Goal: Task Accomplishment & Management: Manage account settings

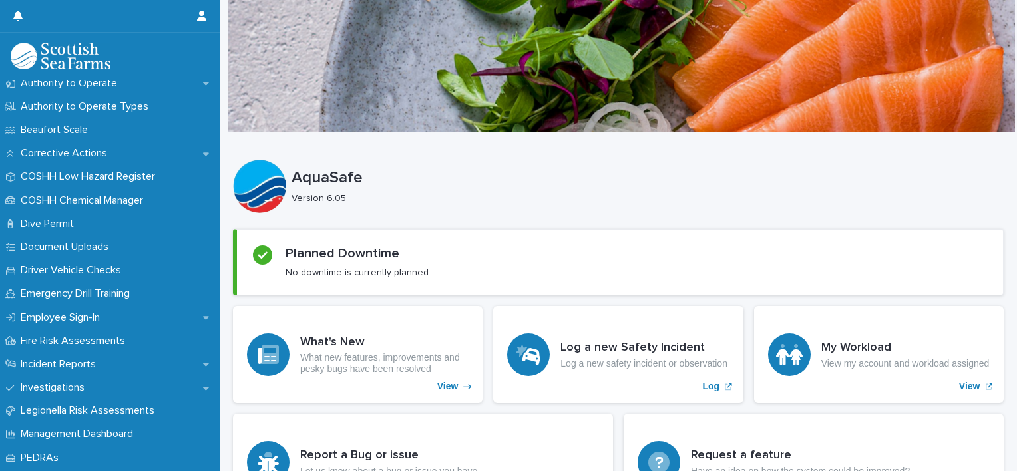
scroll to position [358, 0]
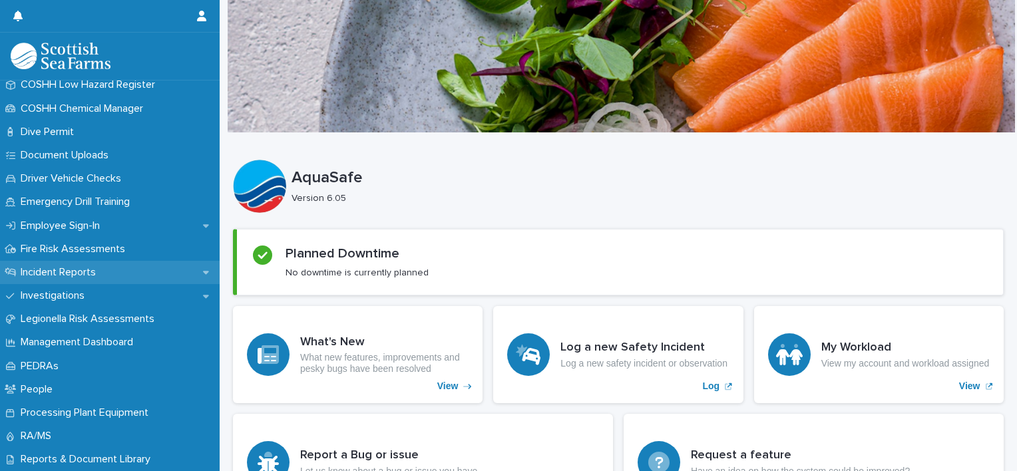
click at [101, 274] on p "Incident Reports" at bounding box center [60, 272] width 91 height 13
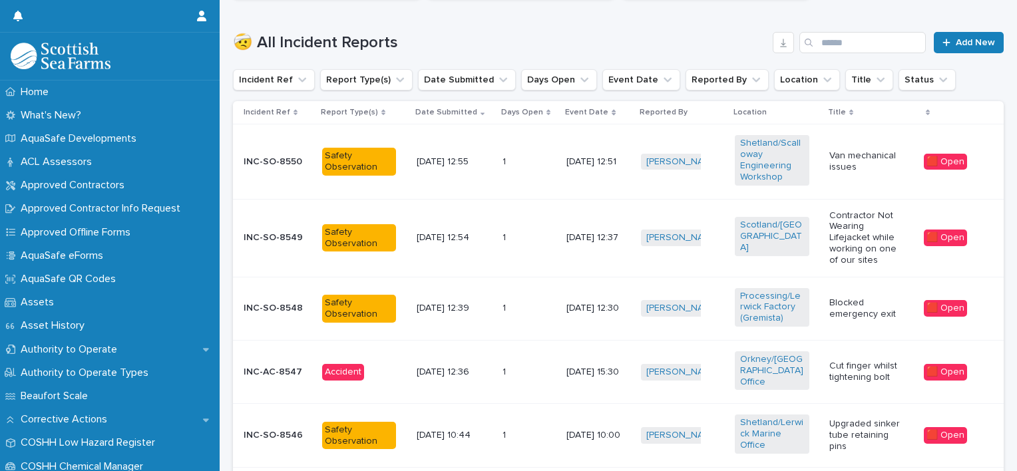
scroll to position [422, 0]
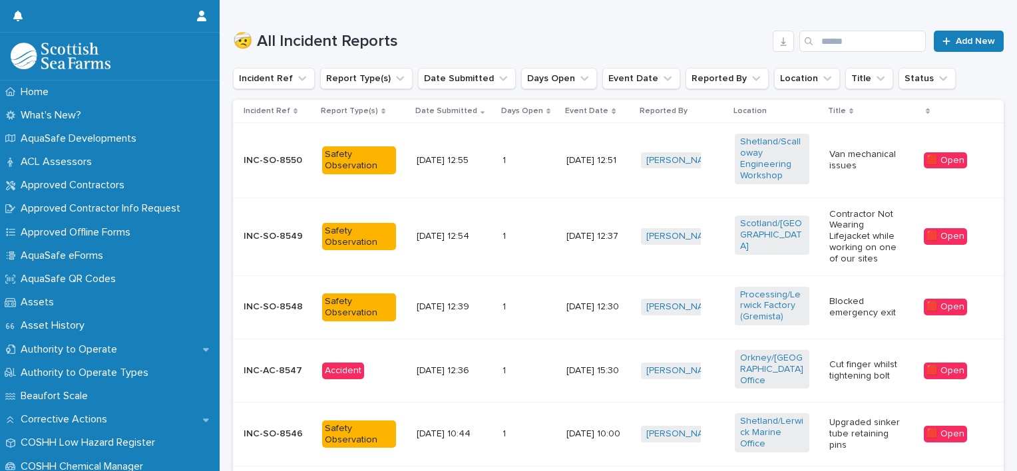
click at [832, 228] on p "Contractor Not Wearing Lifejacket while working on one of our sites" at bounding box center [866, 237] width 74 height 56
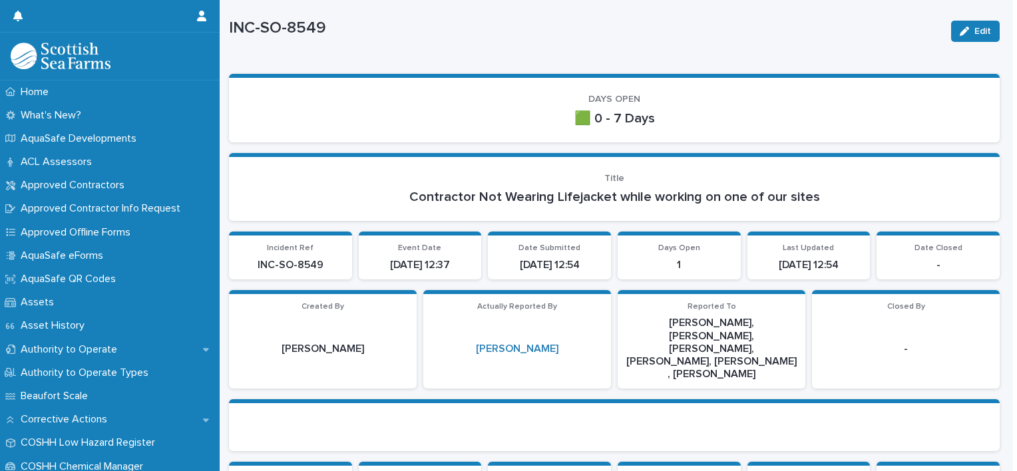
scroll to position [32, 0]
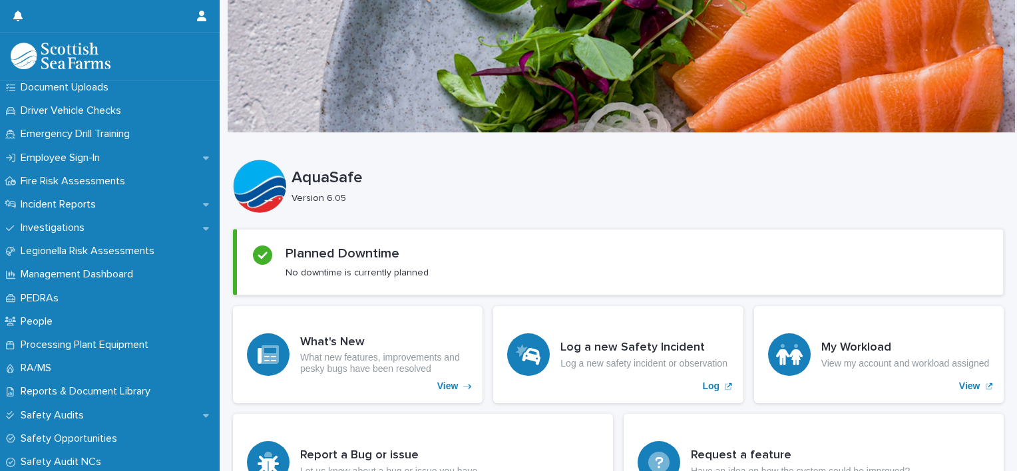
scroll to position [426, 0]
click at [203, 201] on icon at bounding box center [206, 204] width 6 height 9
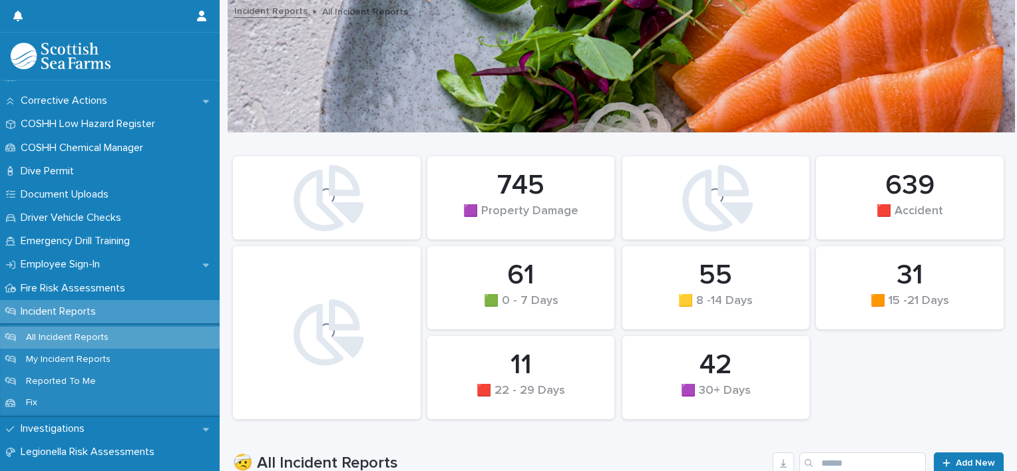
scroll to position [321, 0]
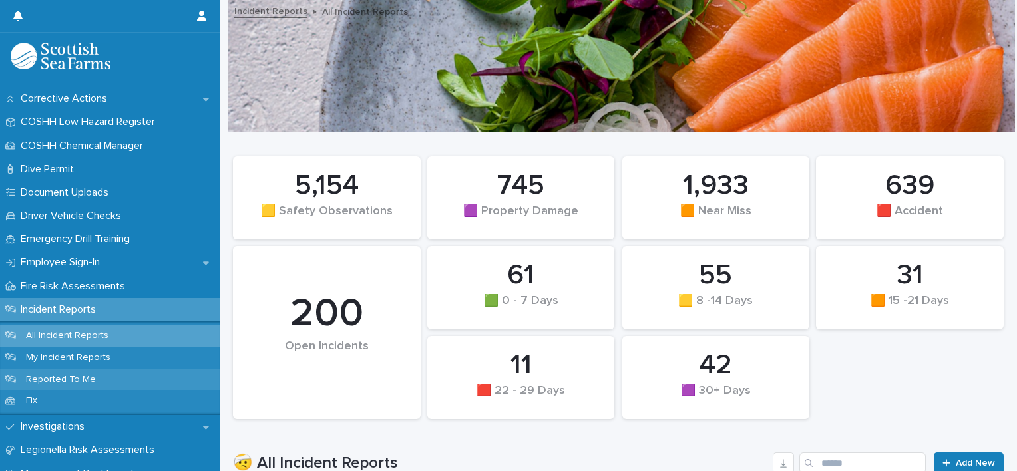
click at [70, 377] on p "Reported To Me" at bounding box center [60, 379] width 91 height 11
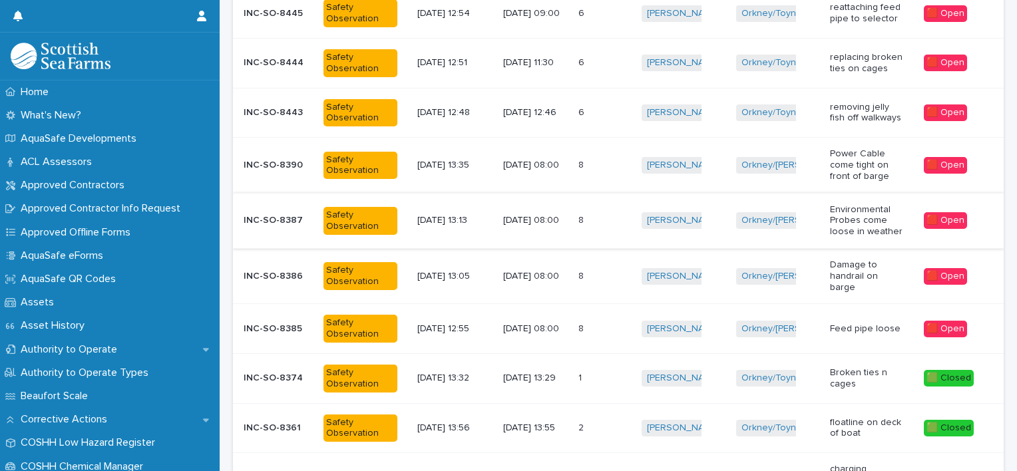
scroll to position [264, 0]
click at [575, 318] on td "8 8" at bounding box center [605, 329] width 64 height 50
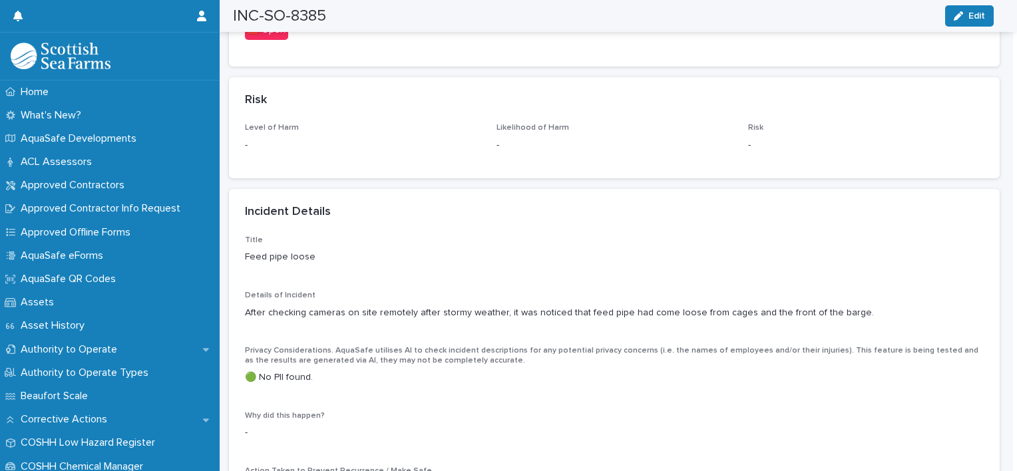
scroll to position [893, 0]
click at [964, 17] on div "button" at bounding box center [961, 15] width 15 height 9
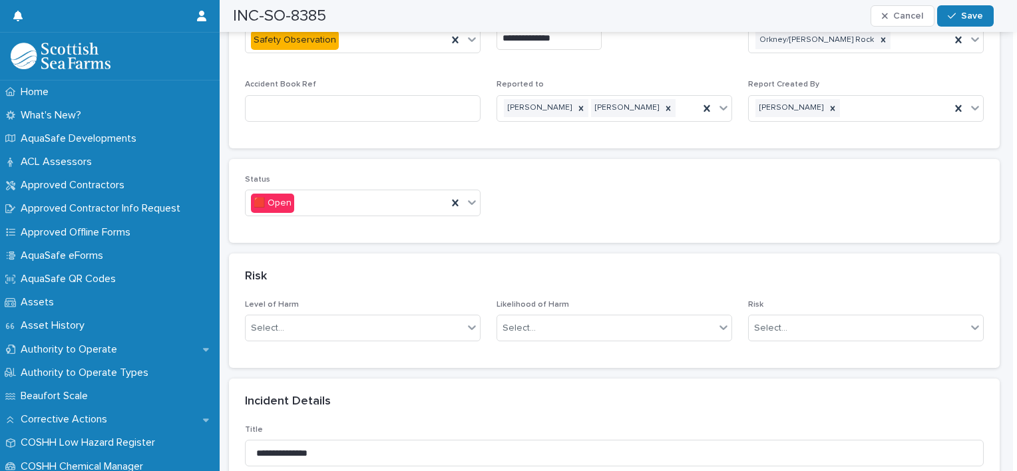
scroll to position [737, 0]
click at [475, 200] on icon at bounding box center [471, 200] width 13 height 13
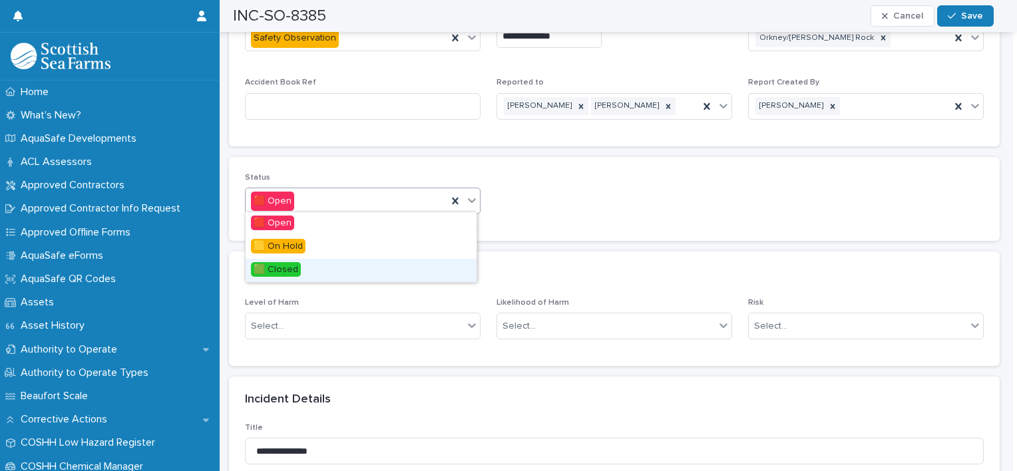
click at [291, 268] on span "🟩 Closed" at bounding box center [276, 269] width 50 height 15
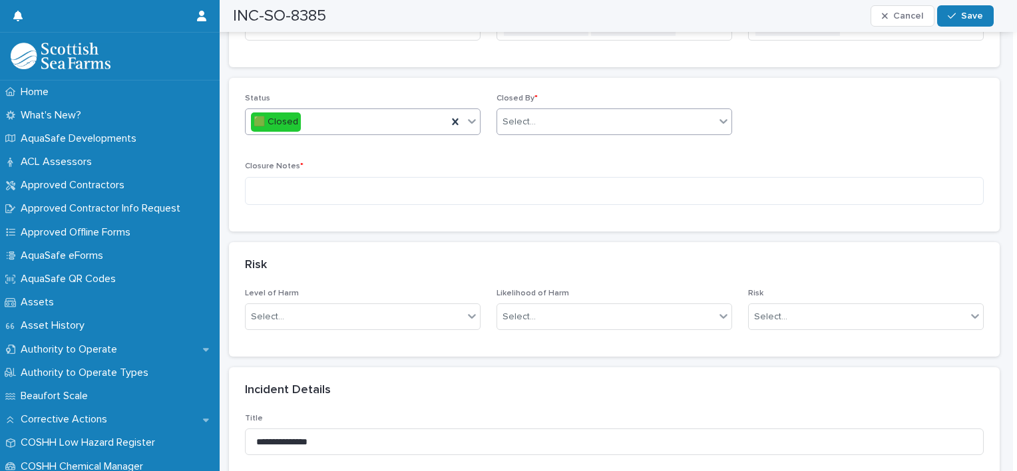
click at [634, 119] on div "Select..." at bounding box center [606, 122] width 218 height 22
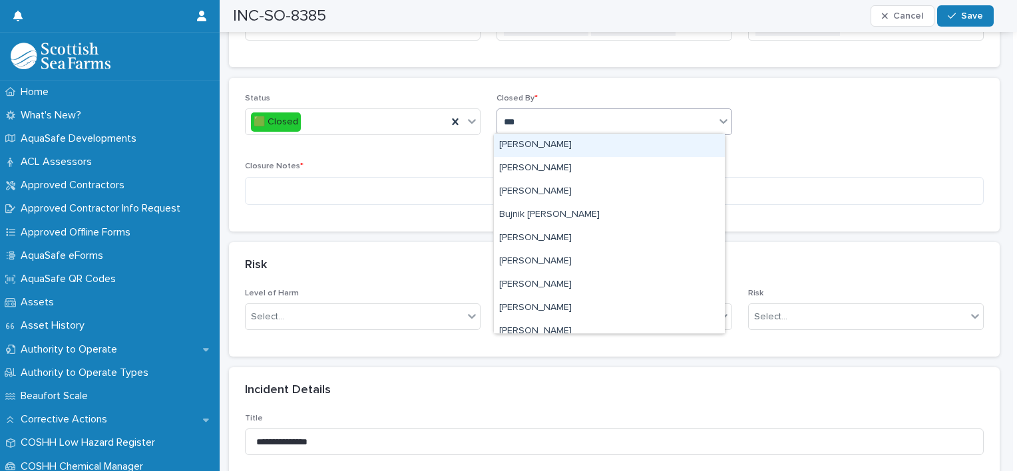
type input "****"
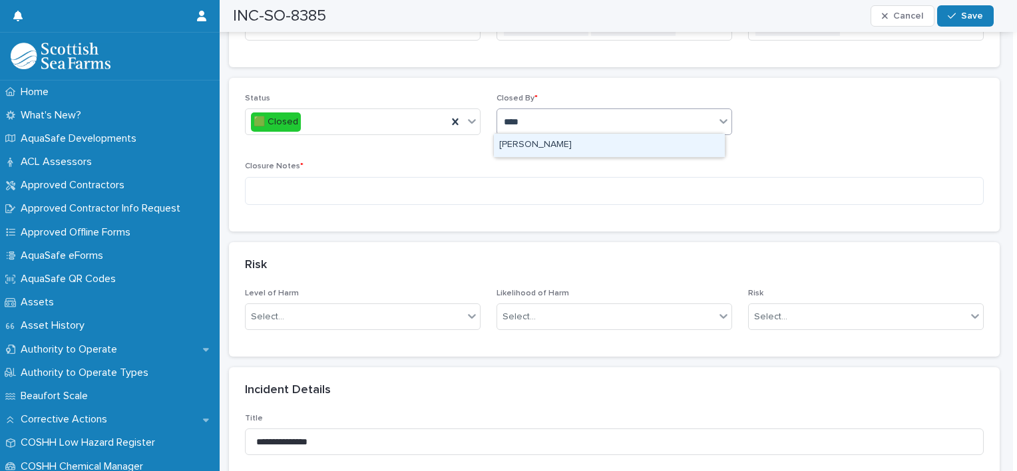
click at [568, 148] on div "[PERSON_NAME]" at bounding box center [609, 145] width 231 height 23
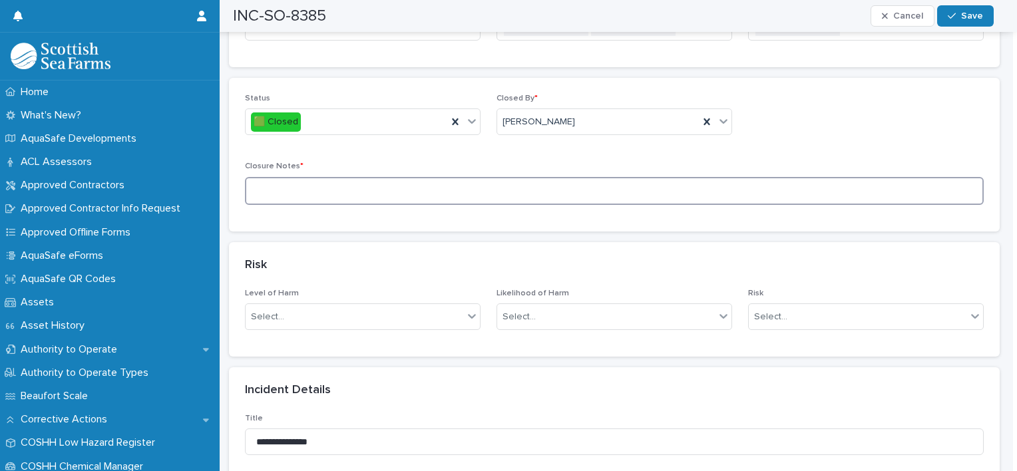
click at [343, 194] on textarea at bounding box center [614, 191] width 739 height 29
type textarea "*"
type textarea "**********"
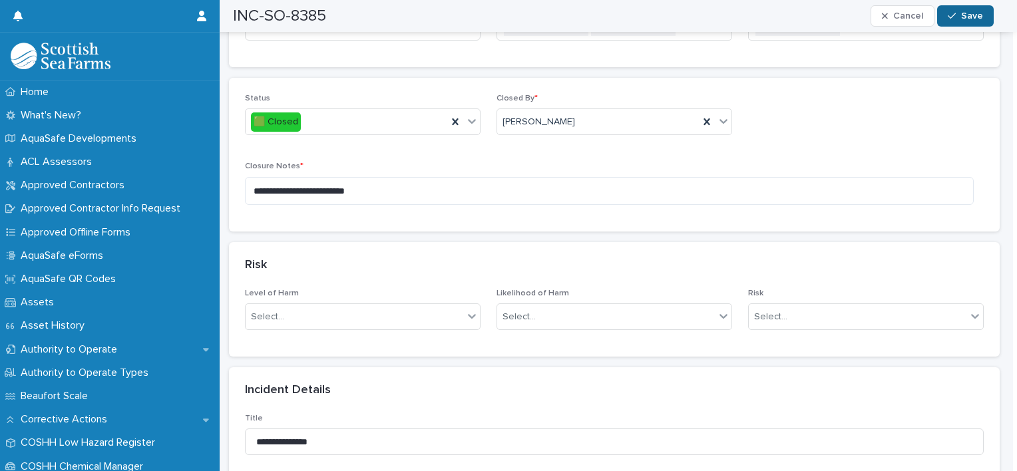
click at [947, 10] on button "Save" at bounding box center [965, 15] width 57 height 21
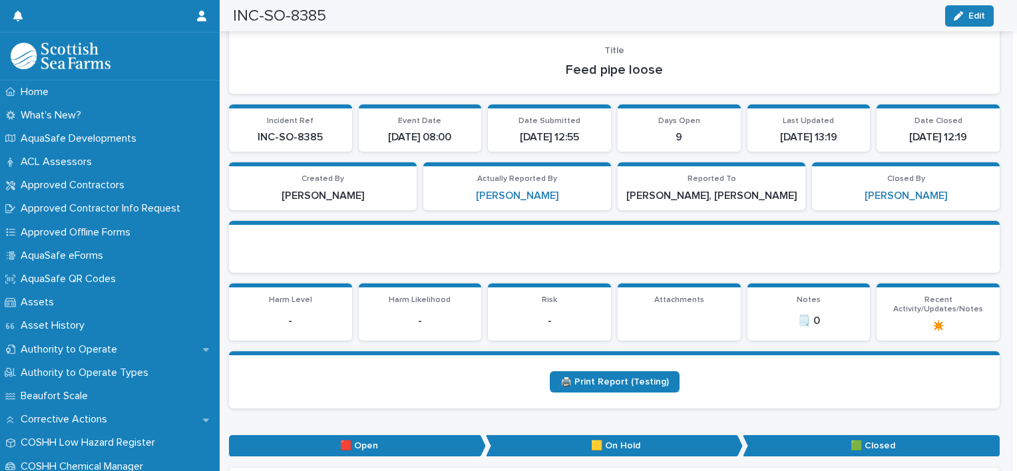
scroll to position [0, 0]
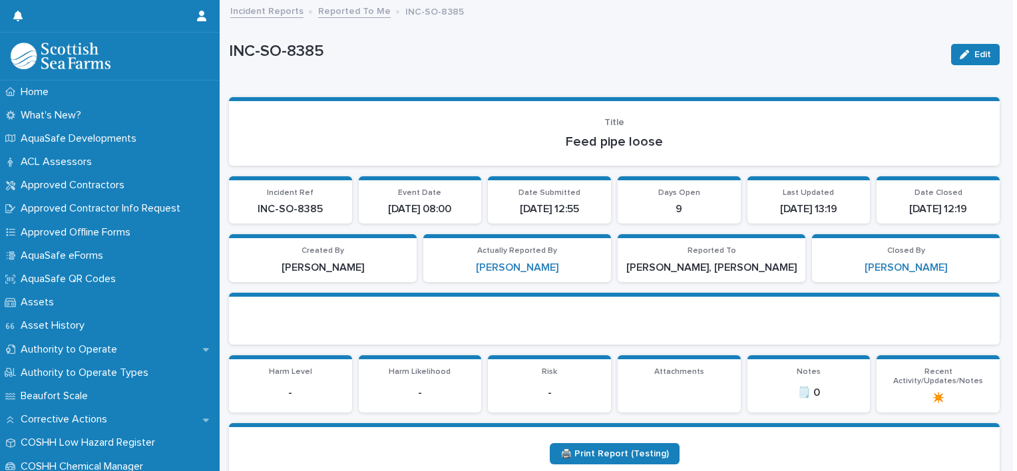
click at [361, 15] on link "Reported To Me" at bounding box center [354, 10] width 73 height 15
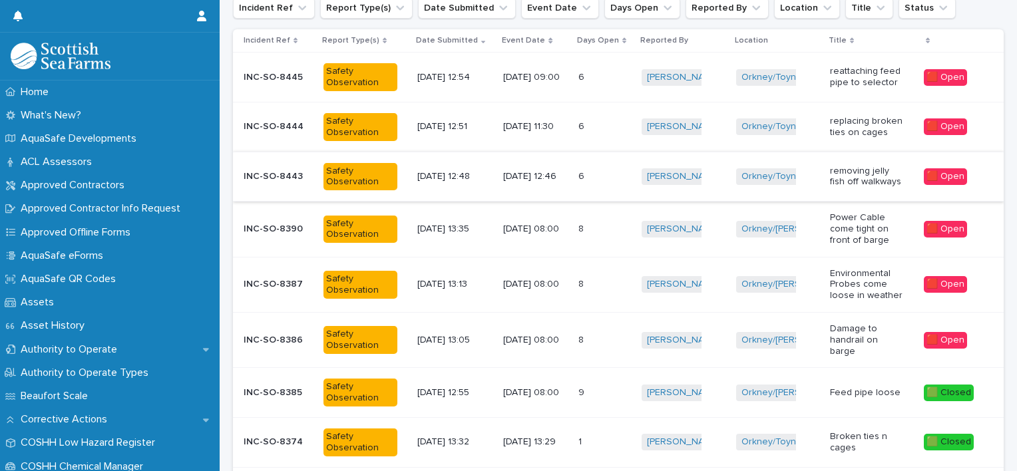
scroll to position [198, 0]
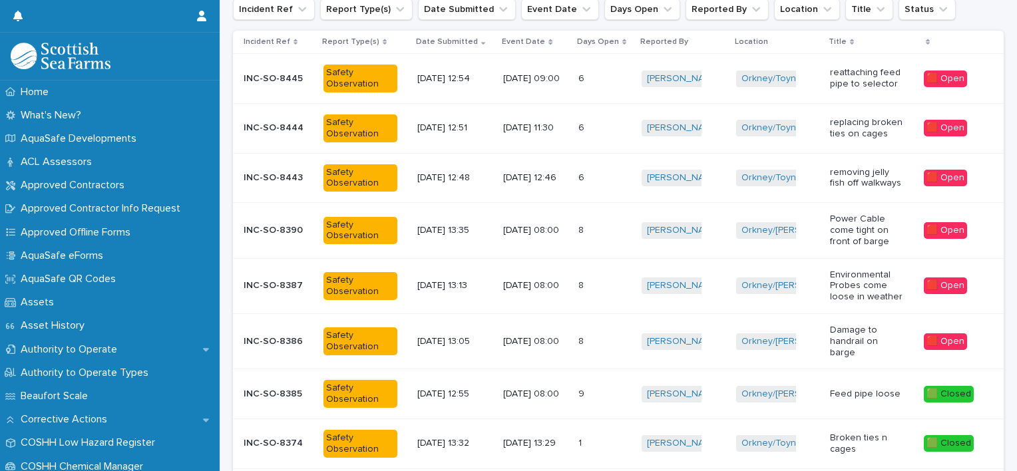
click at [503, 341] on p "[DATE] 08:00" at bounding box center [535, 341] width 64 height 11
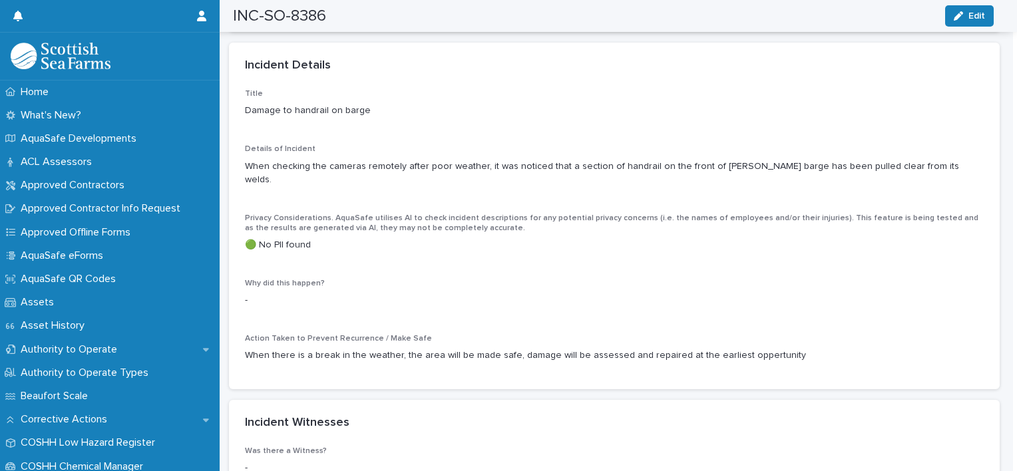
scroll to position [1062, 0]
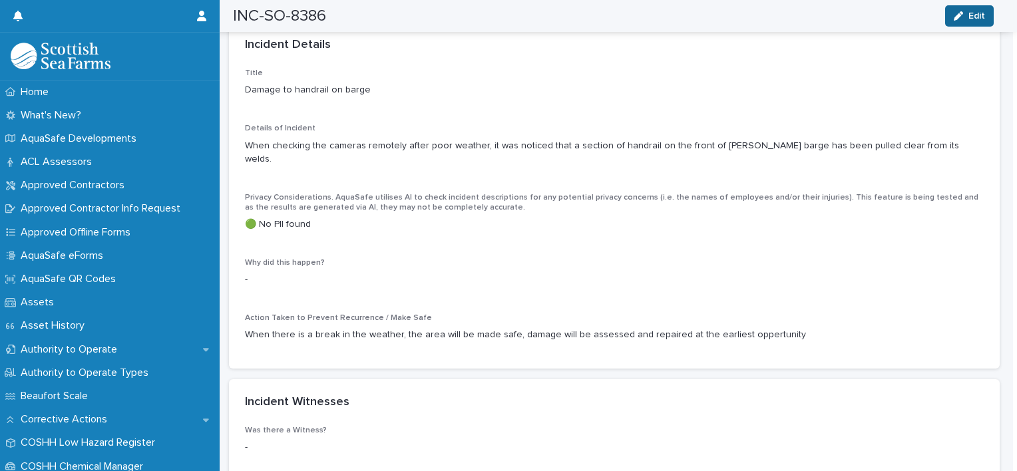
click at [957, 16] on icon "button" at bounding box center [958, 15] width 9 height 9
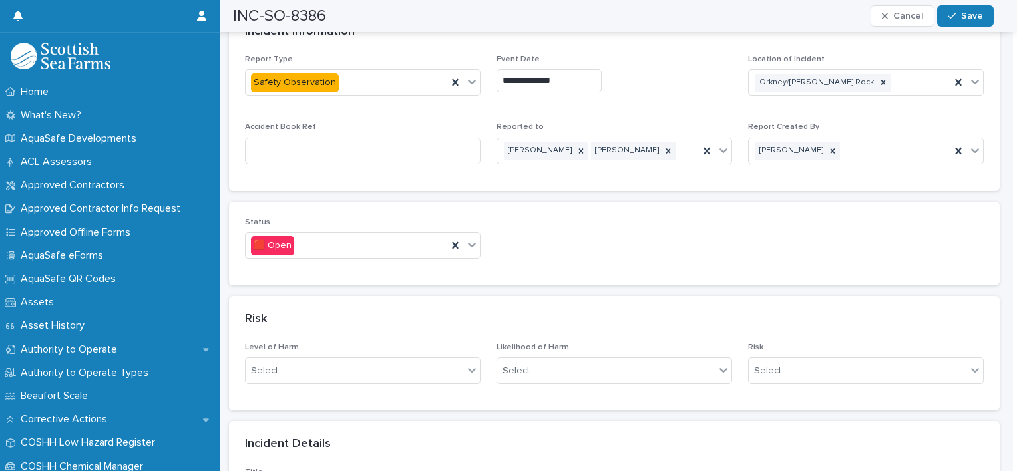
scroll to position [697, 0]
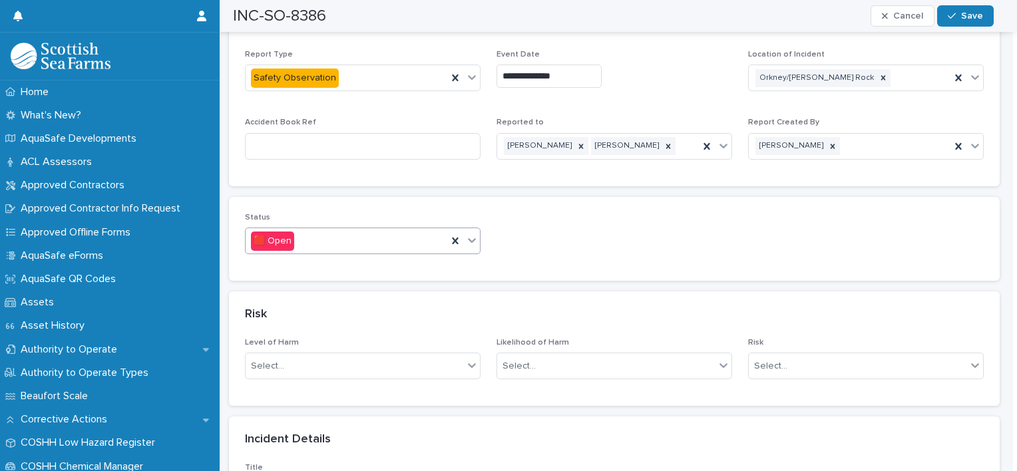
click at [475, 234] on div at bounding box center [472, 240] width 16 height 24
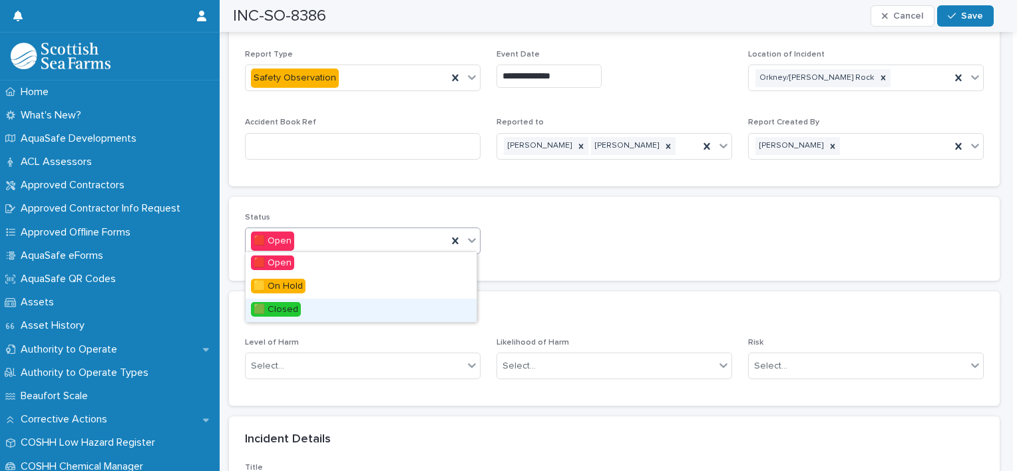
click at [314, 309] on div "🟩 Closed" at bounding box center [361, 310] width 231 height 23
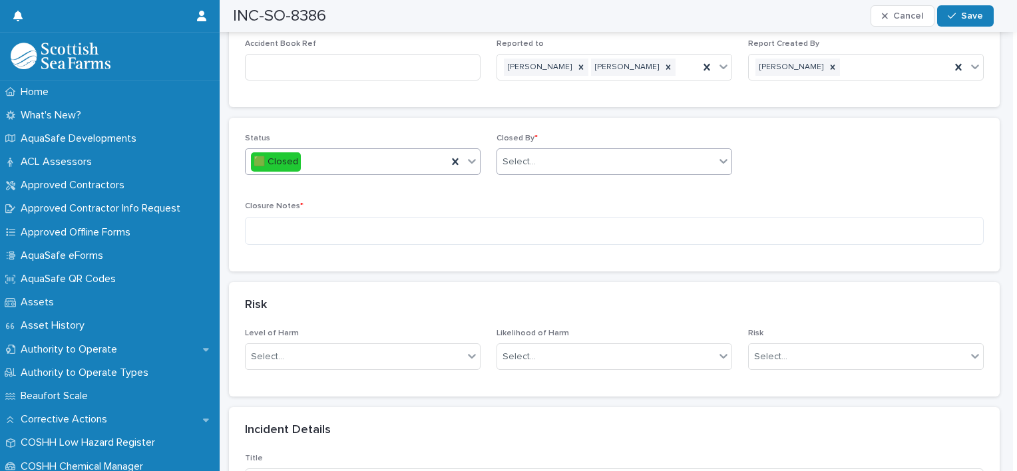
click at [591, 162] on div "Select..." at bounding box center [606, 162] width 218 height 22
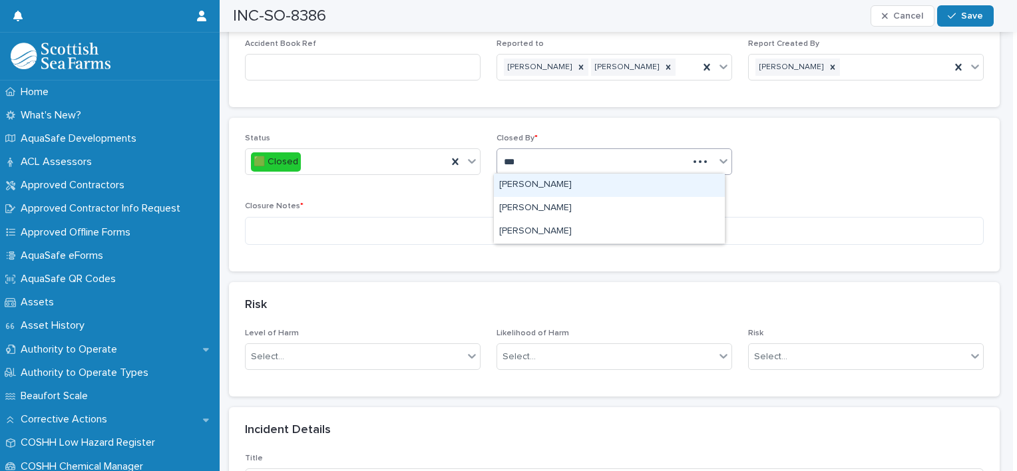
type input "****"
click at [543, 186] on div "[PERSON_NAME]" at bounding box center [609, 185] width 231 height 23
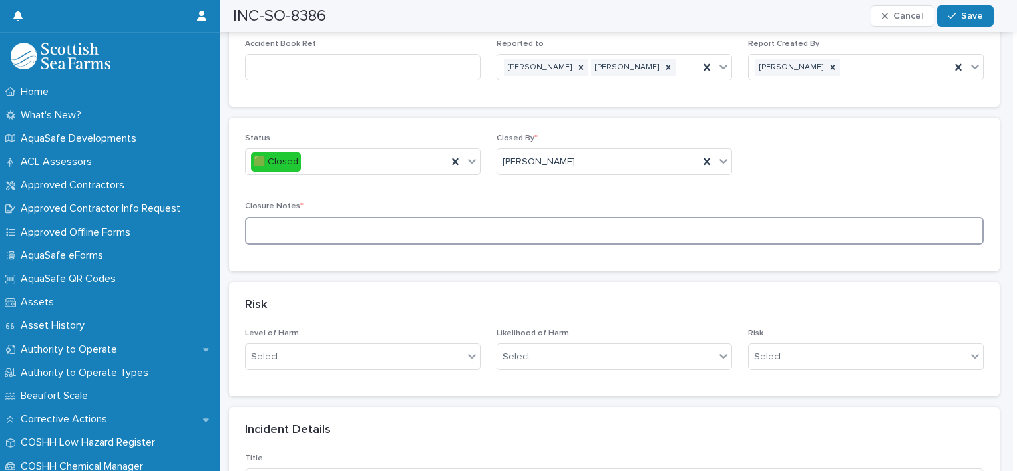
click at [372, 227] on textarea at bounding box center [614, 231] width 739 height 29
type textarea "**********"
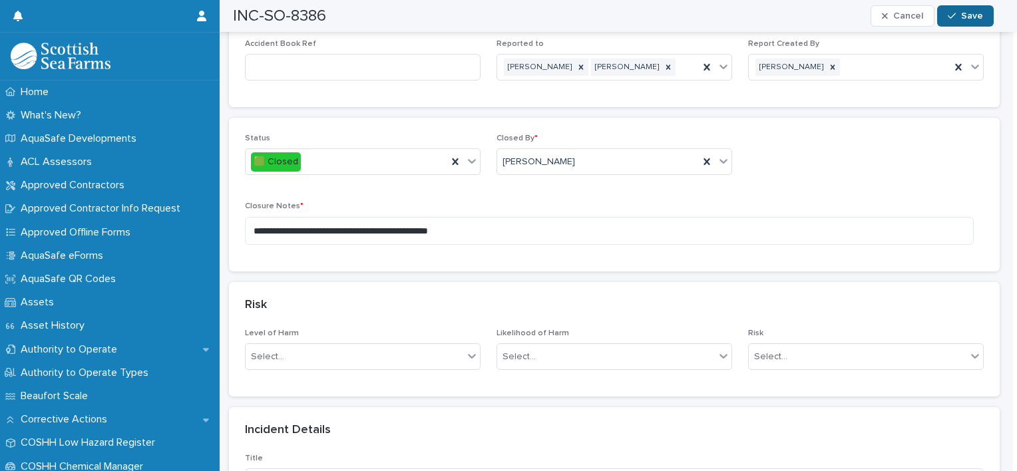
click at [953, 19] on icon "button" at bounding box center [952, 15] width 8 height 9
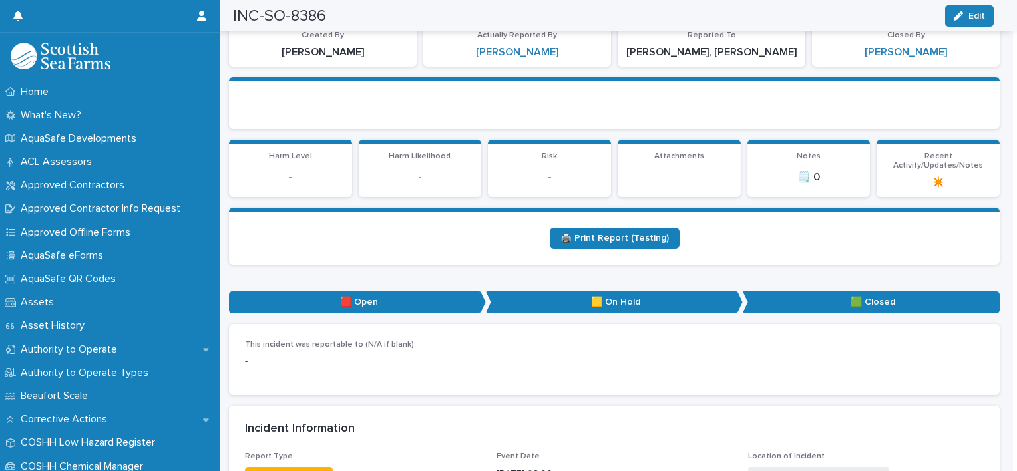
scroll to position [0, 0]
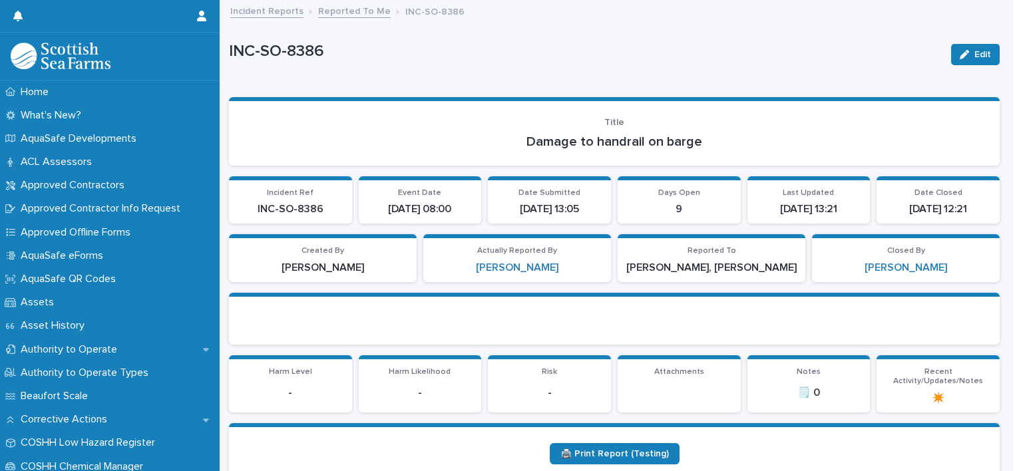
click at [363, 12] on link "Reported To Me" at bounding box center [354, 10] width 73 height 15
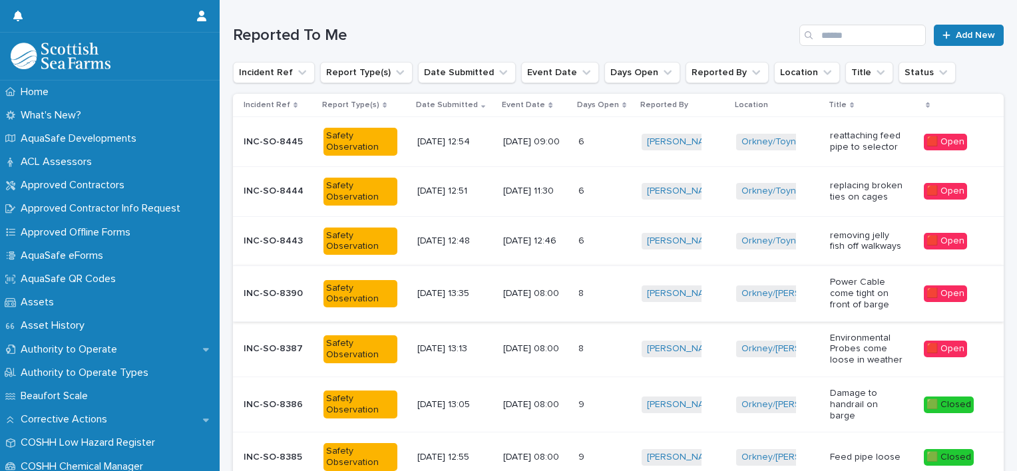
scroll to position [134, 0]
